Goal: Task Accomplishment & Management: Complete application form

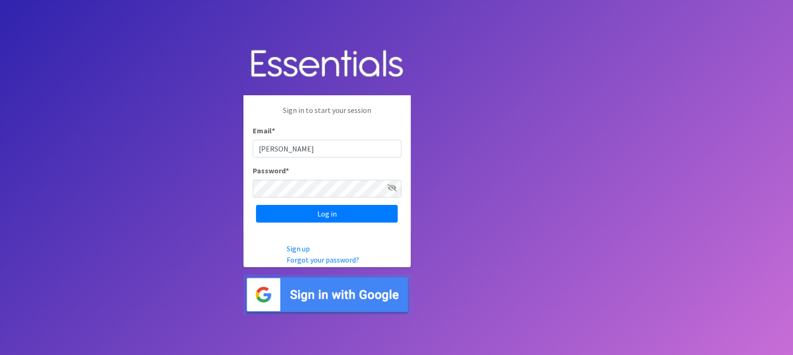
type input "[PERSON_NAME][EMAIL_ADDRESS][DOMAIN_NAME]"
click at [397, 188] on icon at bounding box center [392, 187] width 9 height 7
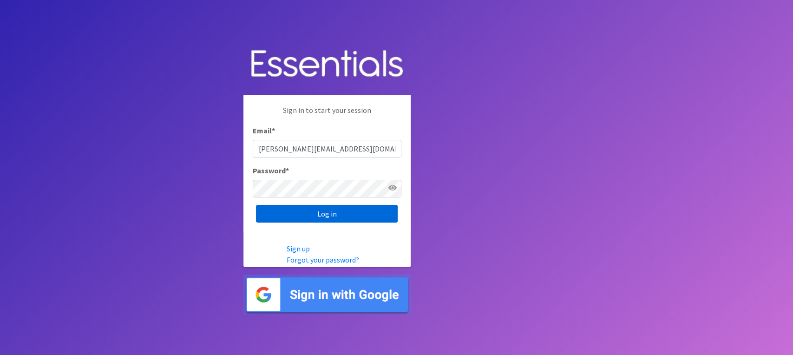
click at [398, 217] on input "Log in" at bounding box center [327, 214] width 142 height 18
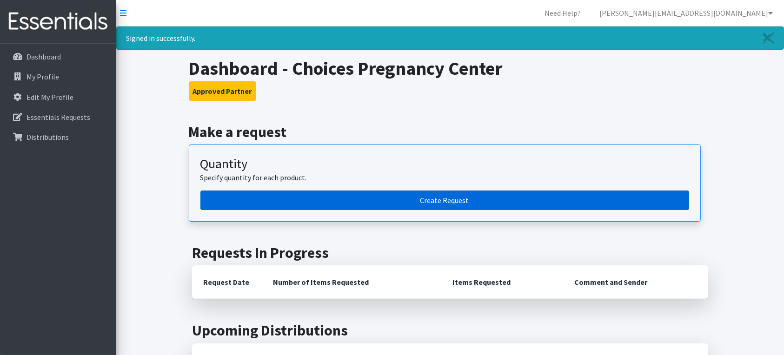
click at [421, 202] on link "Create Request" at bounding box center [444, 201] width 489 height 20
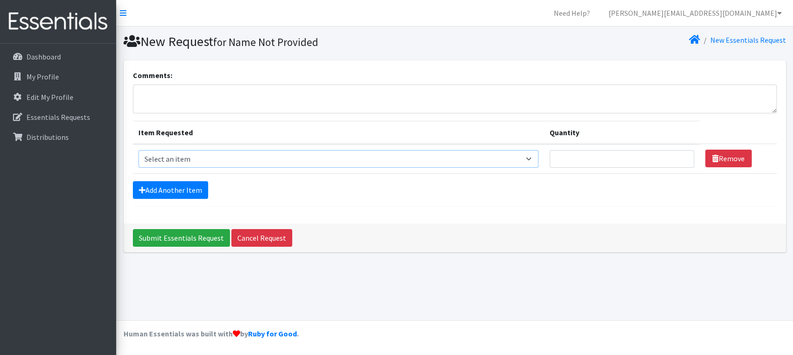
click at [185, 157] on select "Select an item Adult Briefs (Large/X-Large) Adult Briefs (Medium/Large) Adult B…" at bounding box center [339, 159] width 400 height 18
select select "4562"
click at [139, 150] on select "Select an item Adult Briefs (Large/X-Large) Adult Briefs (Medium/Large) Adult B…" at bounding box center [339, 159] width 400 height 18
click at [604, 159] on input "Quantity" at bounding box center [622, 159] width 145 height 18
type input "250"
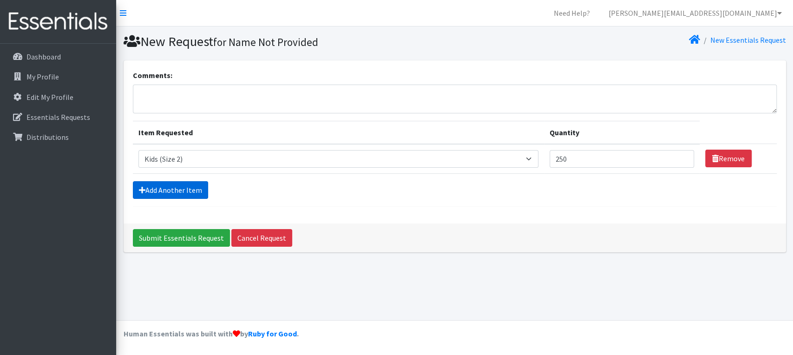
click at [178, 192] on link "Add Another Item" at bounding box center [170, 190] width 75 height 18
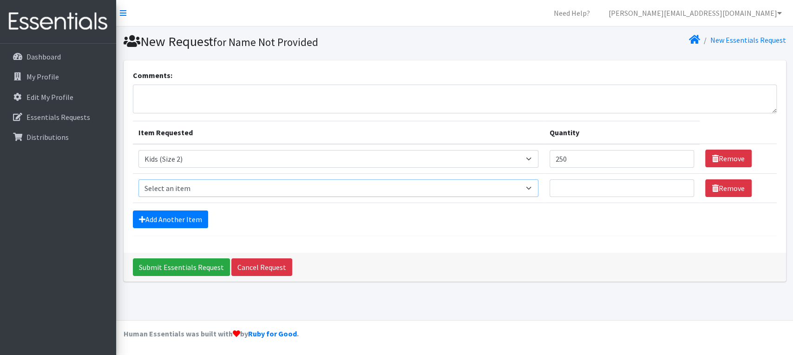
click at [178, 187] on select "Select an item Adult Briefs (Large/X-Large) Adult Briefs (Medium/Large) Adult B…" at bounding box center [339, 188] width 400 height 18
select select "4566"
click at [139, 179] on select "Select an item Adult Briefs (Large/X-Large) Adult Briefs (Medium/Large) Adult B…" at bounding box center [339, 188] width 400 height 18
click at [584, 187] on input "Quantity" at bounding box center [622, 188] width 145 height 18
type input "500"
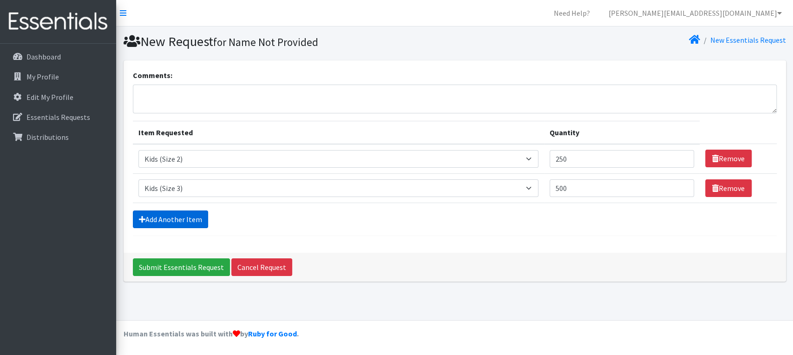
click at [180, 221] on link "Add Another Item" at bounding box center [170, 220] width 75 height 18
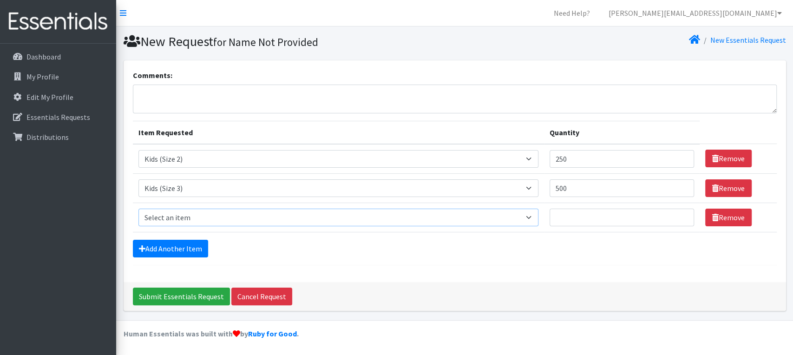
click at [536, 219] on select "Select an item Adult Briefs (Large/X-Large) Adult Briefs (Medium/Large) Adult B…" at bounding box center [339, 218] width 400 height 18
select select "4572"
click at [139, 209] on select "Select an item Adult Briefs (Large/X-Large) Adult Briefs (Medium/Large) Adult B…" at bounding box center [339, 218] width 400 height 18
click at [592, 211] on input "Quantity" at bounding box center [622, 218] width 145 height 18
type input "750"
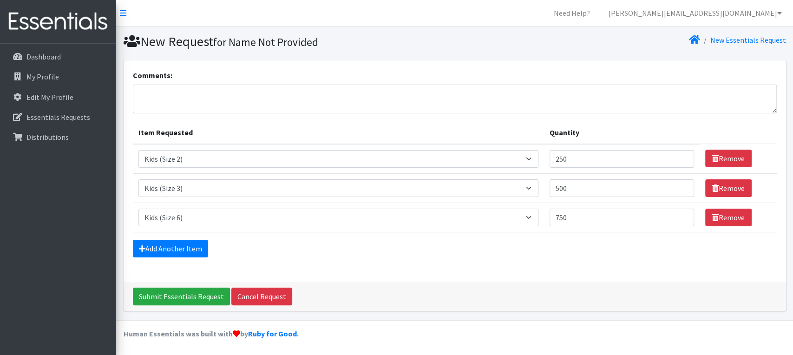
click at [383, 282] on div "Submit Essentials Request Cancel Request" at bounding box center [455, 296] width 663 height 29
click at [163, 247] on link "Add Another Item" at bounding box center [170, 249] width 75 height 18
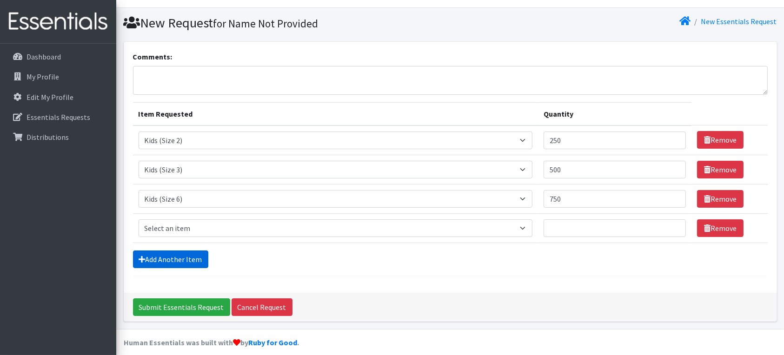
scroll to position [26, 0]
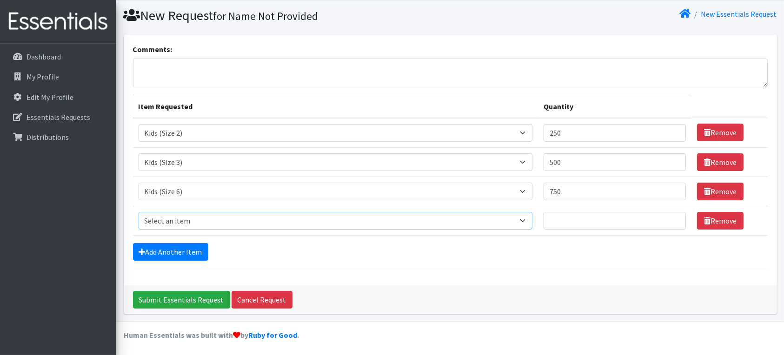
click at [289, 223] on select "Select an item Adult Briefs (Large/X-Large) Adult Briefs (Medium/Large) Adult B…" at bounding box center [336, 221] width 394 height 18
select select "4558"
click at [139, 212] on select "Select an item Adult Briefs (Large/X-Large) Adult Briefs (Medium/Large) Adult B…" at bounding box center [336, 221] width 394 height 18
click at [572, 220] on input "Quantity" at bounding box center [614, 221] width 142 height 18
type input "50"
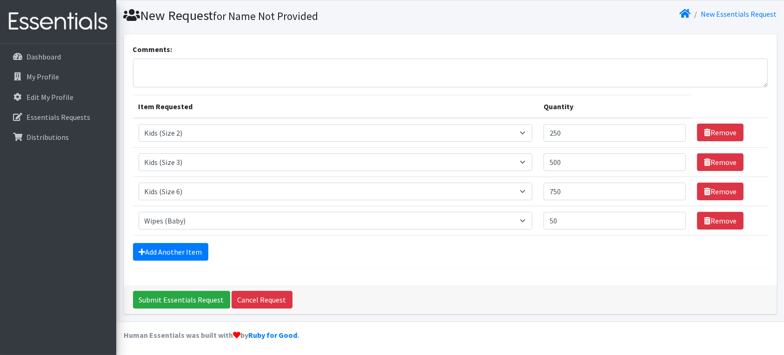
click at [272, 258] on div "Add Another Item" at bounding box center [450, 252] width 634 height 18
click at [179, 299] on input "Submit Essentials Request" at bounding box center [181, 300] width 97 height 18
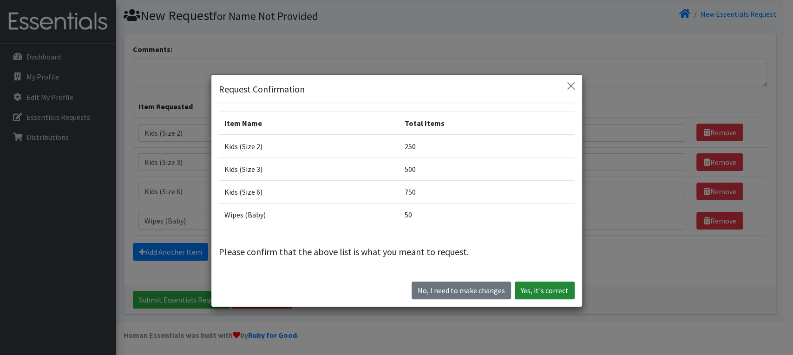
click at [535, 292] on button "Yes, it's correct" at bounding box center [545, 291] width 60 height 18
